Goal: Navigation & Orientation: Go to known website

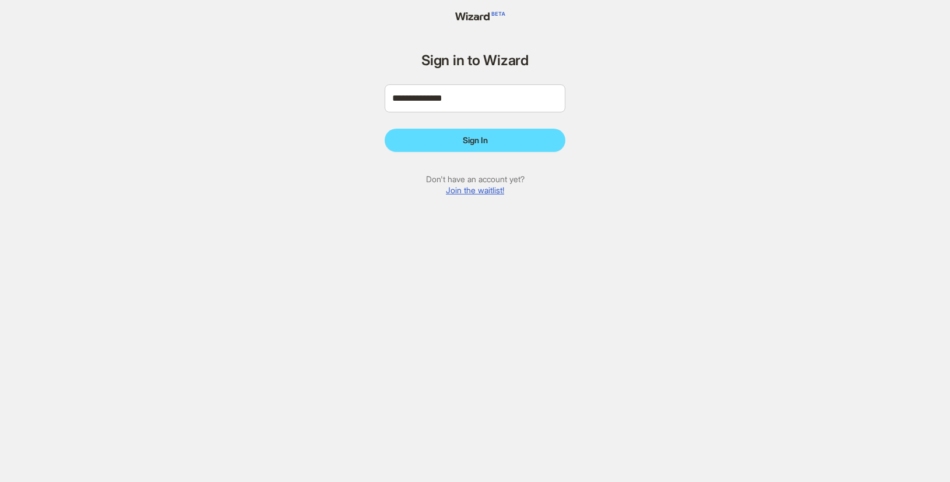
scroll to position [2570, 0]
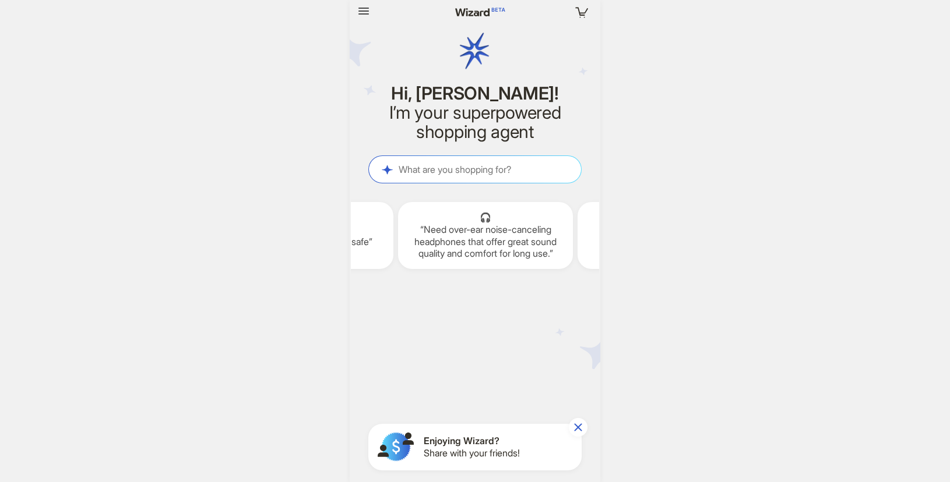
scroll to position [0, 1571]
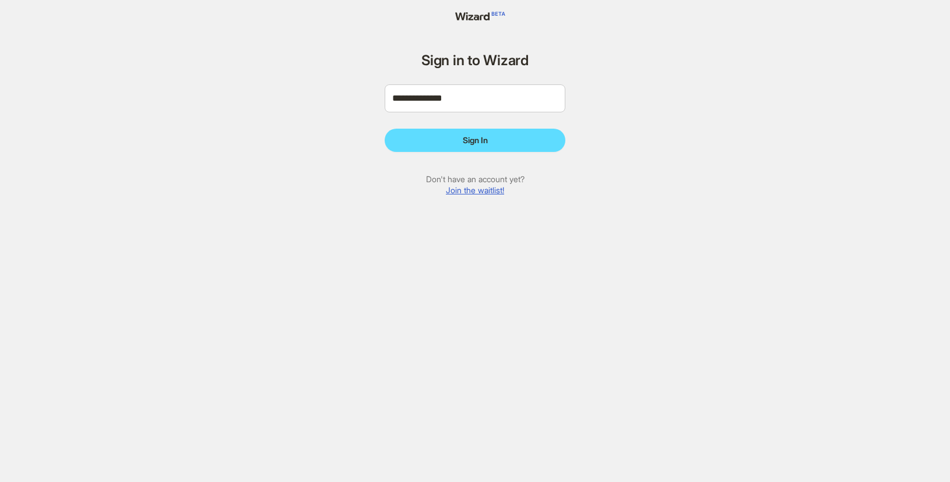
scroll to position [2570, 0]
